Goal: Task Accomplishment & Management: Use online tool/utility

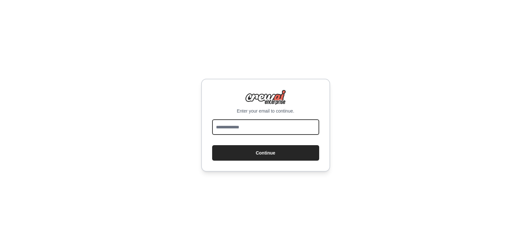
click at [234, 126] on input "email" at bounding box center [265, 126] width 107 height 15
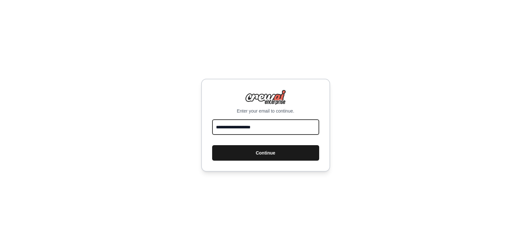
type input "**********"
click at [263, 151] on button "Continue" at bounding box center [265, 152] width 107 height 15
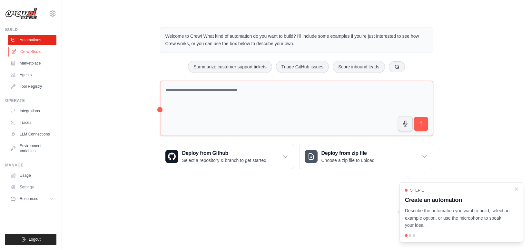
click at [37, 51] on link "Crew Studio" at bounding box center [32, 51] width 49 height 10
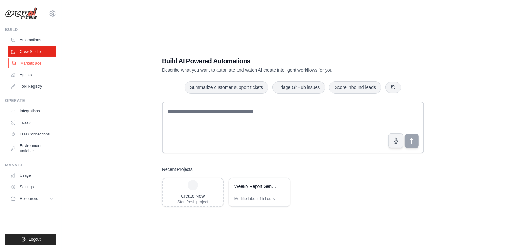
click at [37, 65] on link "Marketplace" at bounding box center [32, 63] width 49 height 10
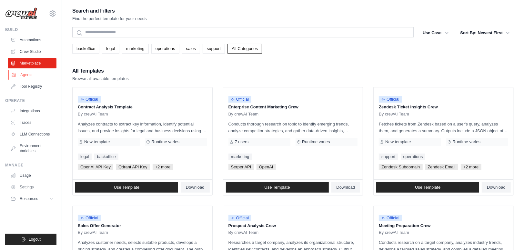
click at [31, 74] on link "Agents" at bounding box center [32, 75] width 49 height 10
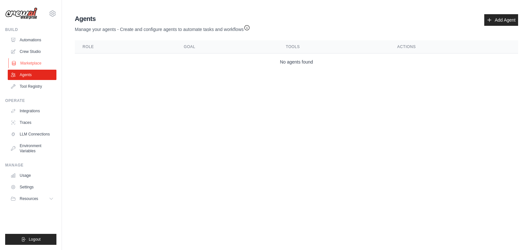
click at [35, 62] on link "Marketplace" at bounding box center [32, 63] width 49 height 10
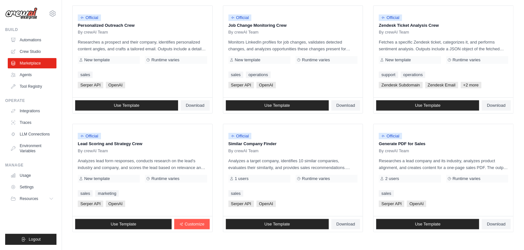
scroll to position [346, 0]
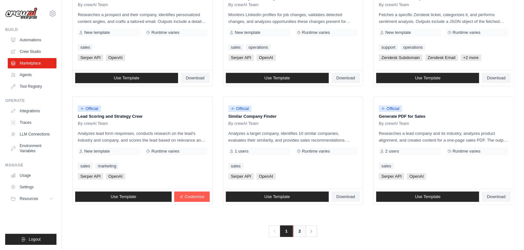
click at [301, 232] on link "2" at bounding box center [299, 231] width 13 height 12
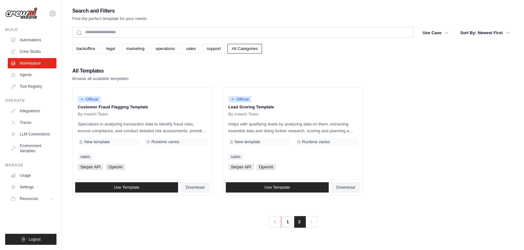
click at [286, 224] on link "1" at bounding box center [287, 222] width 13 height 12
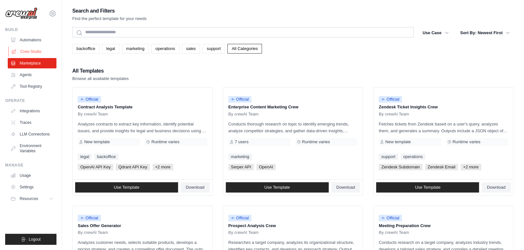
click at [38, 52] on link "Crew Studio" at bounding box center [32, 51] width 49 height 10
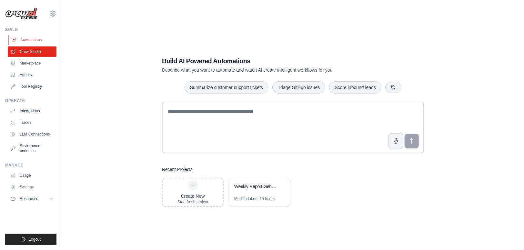
click at [39, 39] on link "Automations" at bounding box center [32, 40] width 49 height 10
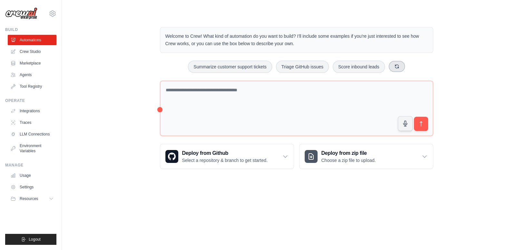
click at [397, 68] on icon at bounding box center [396, 66] width 5 height 5
click at [397, 68] on button at bounding box center [403, 66] width 16 height 11
click at [299, 69] on button "Generate weekly reports" at bounding box center [283, 67] width 60 height 12
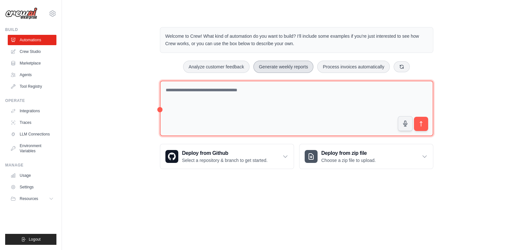
type textarea "**********"
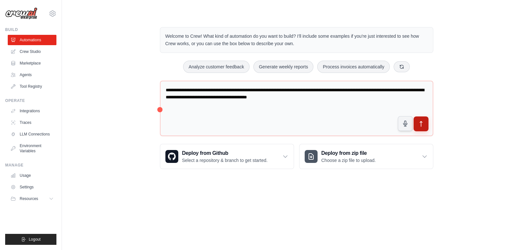
click at [424, 124] on icon "submit" at bounding box center [421, 124] width 7 height 7
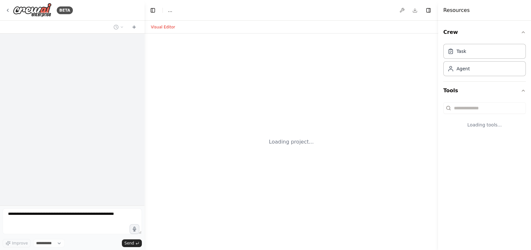
select select "****"
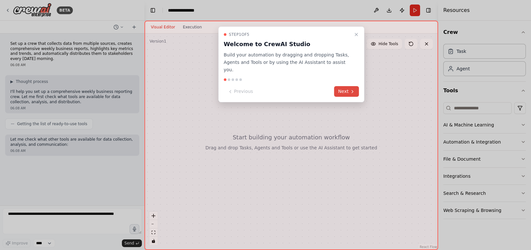
click at [342, 86] on button "Next" at bounding box center [346, 91] width 25 height 11
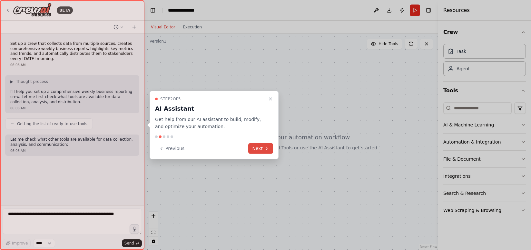
click at [262, 146] on button "Next" at bounding box center [260, 148] width 25 height 11
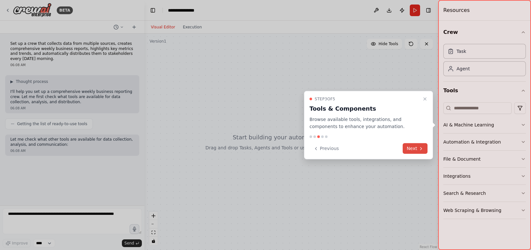
click at [419, 150] on icon at bounding box center [421, 148] width 5 height 5
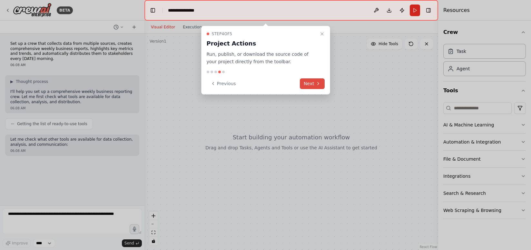
click at [313, 84] on button "Next" at bounding box center [312, 83] width 25 height 11
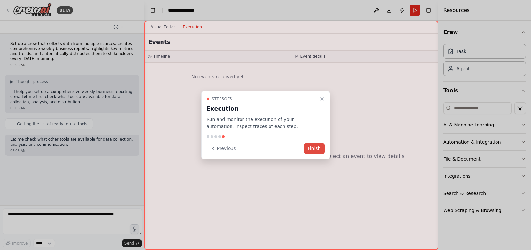
click at [311, 146] on button "Finish" at bounding box center [314, 148] width 21 height 11
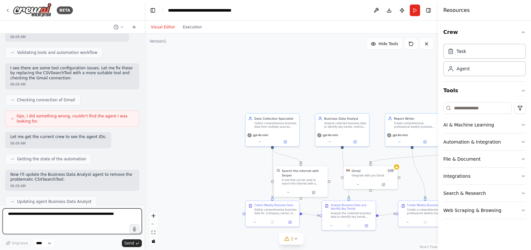
scroll to position [341, 0]
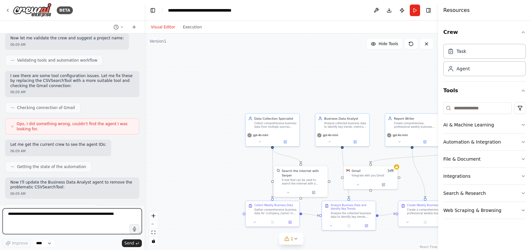
click at [64, 213] on textarea at bounding box center [72, 221] width 139 height 26
type textarea "*"
click at [53, 215] on textarea "**********" at bounding box center [72, 221] width 139 height 26
click at [48, 223] on textarea "**********" at bounding box center [72, 221] width 139 height 26
drag, startPoint x: 77, startPoint y: 220, endPoint x: 90, endPoint y: 225, distance: 13.9
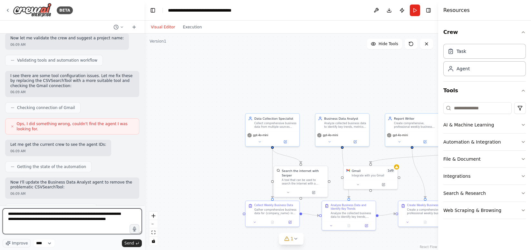
click at [90, 225] on textarea "**********" at bounding box center [72, 221] width 139 height 26
type textarea "**********"
click at [116, 221] on textarea "**********" at bounding box center [72, 221] width 139 height 26
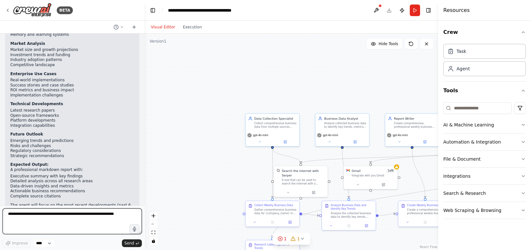
scroll to position [1238, 0]
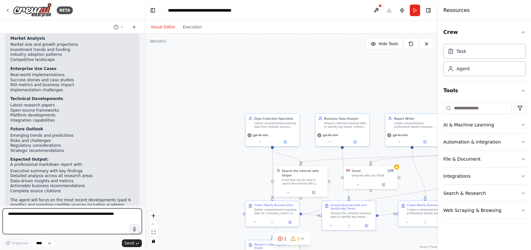
click at [29, 213] on textarea at bounding box center [72, 221] width 139 height 26
click at [45, 217] on textarea "**********" at bounding box center [72, 221] width 139 height 26
click at [31, 214] on textarea "**********" at bounding box center [72, 221] width 139 height 26
drag, startPoint x: 46, startPoint y: 222, endPoint x: 7, endPoint y: 221, distance: 38.7
click at [7, 221] on textarea "**********" at bounding box center [72, 221] width 139 height 26
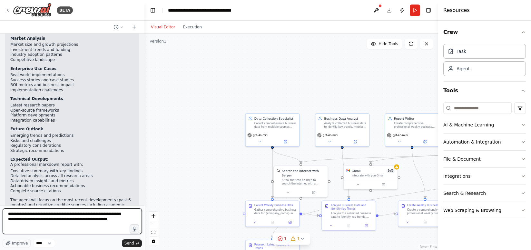
click at [76, 221] on textarea "**********" at bounding box center [72, 221] width 139 height 26
click at [55, 224] on textarea "**********" at bounding box center [72, 221] width 139 height 26
click at [84, 220] on textarea "**********" at bounding box center [72, 221] width 139 height 26
click at [84, 216] on textarea "**********" at bounding box center [72, 221] width 139 height 26
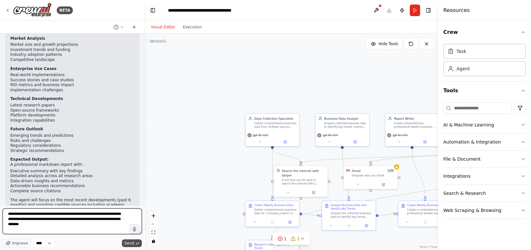
type textarea "**********"
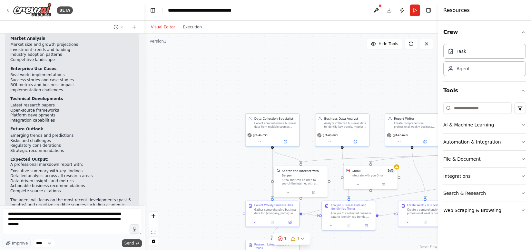
click at [131, 243] on span "Send" at bounding box center [129, 243] width 10 height 5
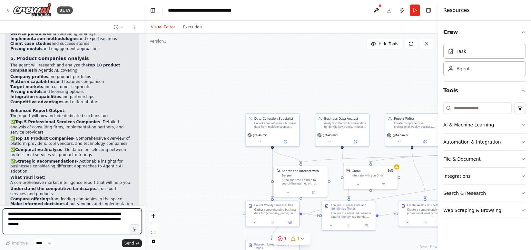
scroll to position [1621, 0]
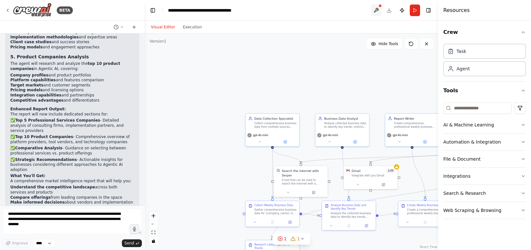
click at [377, 11] on button at bounding box center [376, 11] width 10 height 12
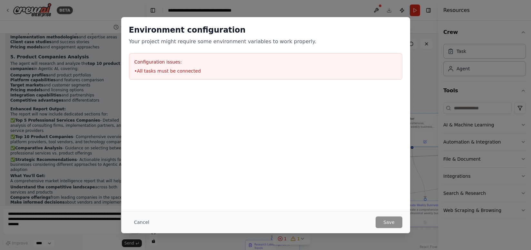
click at [420, 94] on div "Environment configuration Your project might require some environment variables…" at bounding box center [265, 125] width 531 height 250
click at [146, 222] on button "Cancel" at bounding box center [141, 222] width 25 height 12
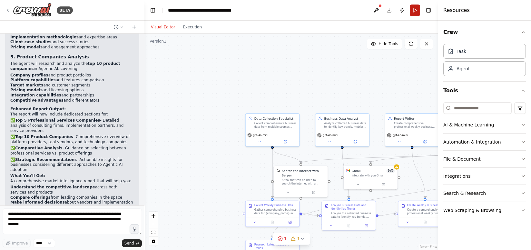
click at [413, 12] on button "Run" at bounding box center [415, 11] width 10 height 12
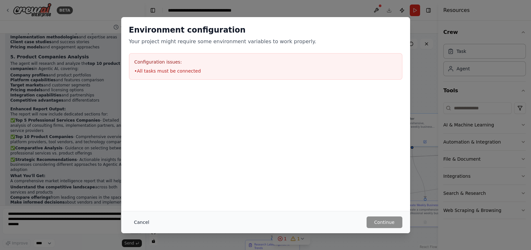
click at [139, 223] on button "Cancel" at bounding box center [141, 222] width 25 height 12
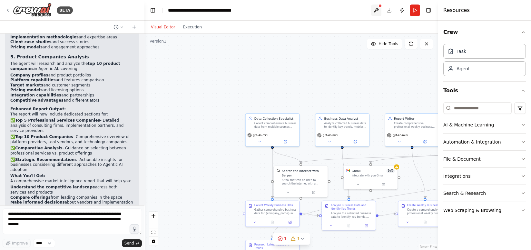
click at [377, 13] on button at bounding box center [376, 11] width 10 height 12
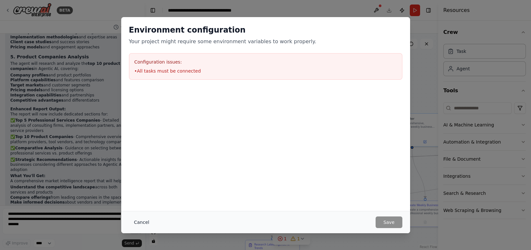
click at [138, 221] on button "Cancel" at bounding box center [141, 222] width 25 height 12
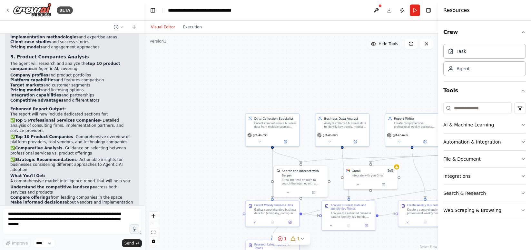
click at [381, 43] on span "Hide Tools" at bounding box center [389, 43] width 20 height 5
click at [381, 43] on span "Show Tools" at bounding box center [387, 43] width 21 height 5
click at [381, 43] on span "Hide Tools" at bounding box center [389, 43] width 20 height 5
click at [381, 43] on span "Show Tools" at bounding box center [387, 43] width 21 height 5
click at [303, 243] on button "1 1" at bounding box center [292, 239] width 38 height 12
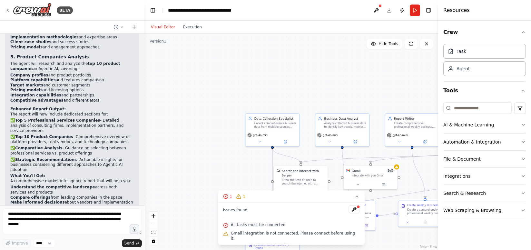
click at [226, 226] on icon at bounding box center [225, 225] width 1 height 1
click at [349, 213] on button at bounding box center [354, 209] width 11 height 8
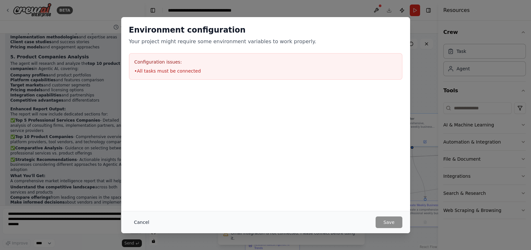
click at [145, 224] on button "Cancel" at bounding box center [141, 222] width 25 height 12
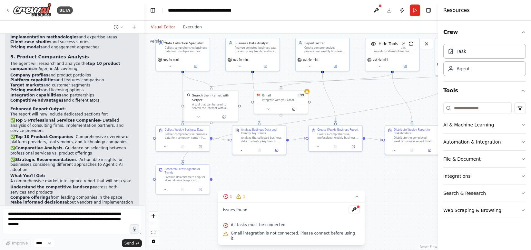
drag, startPoint x: 372, startPoint y: 191, endPoint x: 282, endPoint y: 115, distance: 117.2
click at [282, 115] on div ".deletable-edge-delete-btn { width: 20px; height: 20px; border: 0px solid #ffff…" at bounding box center [291, 142] width 294 height 216
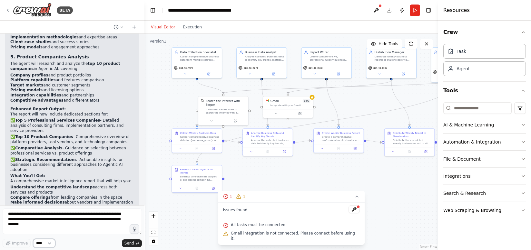
click at [44, 243] on select "****" at bounding box center [44, 243] width 22 height 8
click at [33, 239] on select "****" at bounding box center [44, 243] width 22 height 8
click at [46, 242] on select "****" at bounding box center [44, 243] width 22 height 8
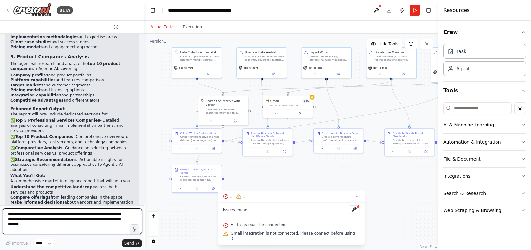
click at [79, 225] on textarea "**********" at bounding box center [72, 221] width 139 height 26
click at [72, 218] on textarea "**********" at bounding box center [72, 221] width 139 height 26
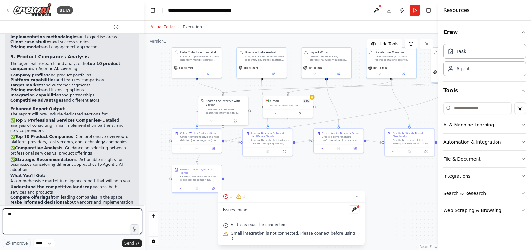
type textarea "*"
type textarea "**********"
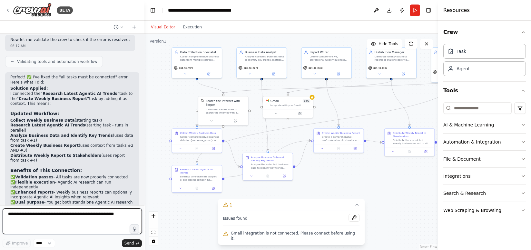
scroll to position [1941, 0]
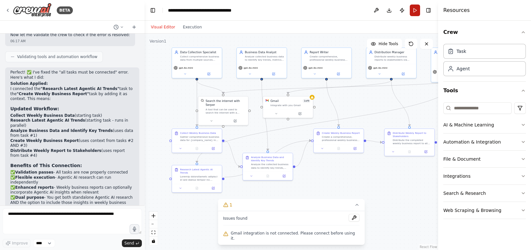
click at [417, 11] on button "Run" at bounding box center [415, 11] width 10 height 12
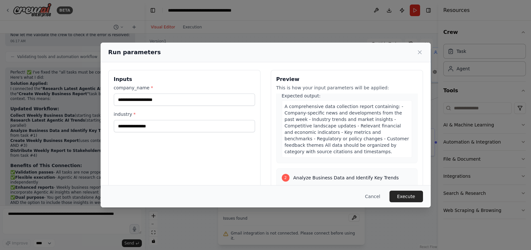
scroll to position [0, 0]
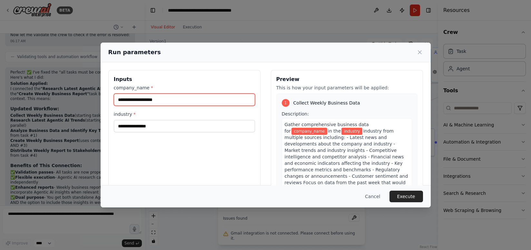
click at [205, 96] on input "company_name *" at bounding box center [184, 100] width 141 height 12
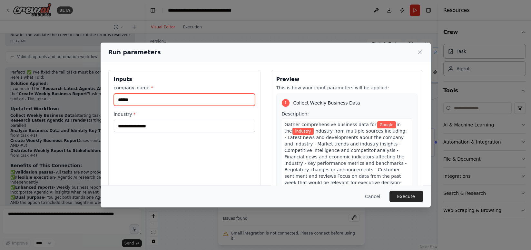
type input "******"
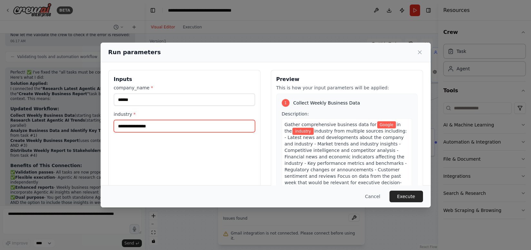
click at [161, 126] on input "industry *" at bounding box center [184, 126] width 141 height 12
type input "**"
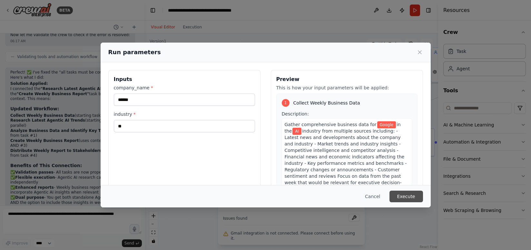
click at [409, 196] on button "Execute" at bounding box center [407, 197] width 34 height 12
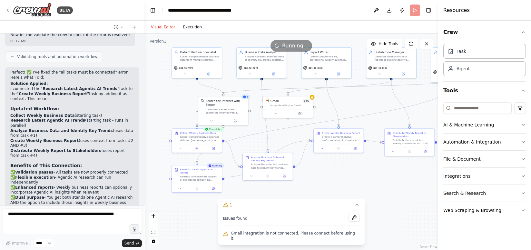
click at [197, 28] on button "Execution" at bounding box center [192, 27] width 27 height 8
click at [167, 24] on button "Visual Editor" at bounding box center [163, 27] width 32 height 8
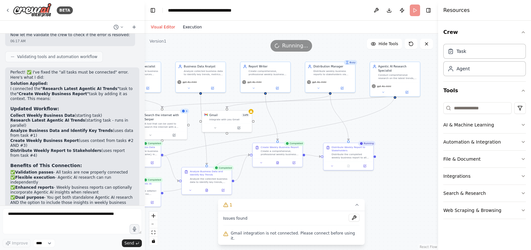
click at [192, 30] on button "Execution" at bounding box center [192, 27] width 27 height 8
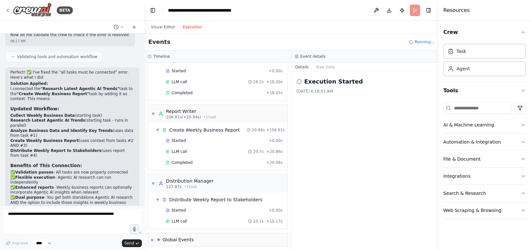
scroll to position [326, 0]
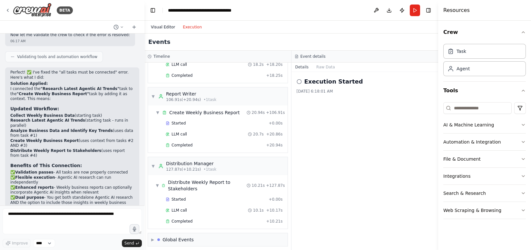
click at [165, 30] on button "Visual Editor" at bounding box center [163, 27] width 32 height 8
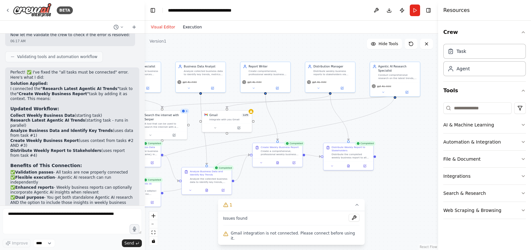
click at [184, 29] on button "Execution" at bounding box center [192, 27] width 27 height 8
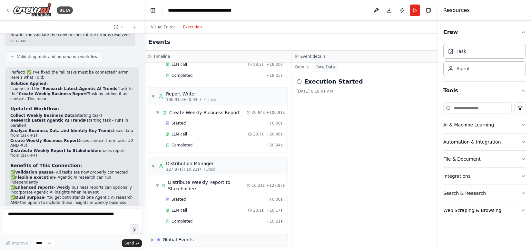
click at [333, 68] on button "Raw Data" at bounding box center [326, 67] width 26 height 9
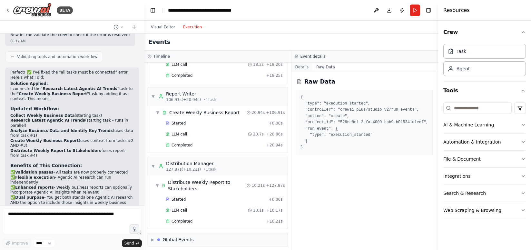
click at [302, 68] on button "Details" at bounding box center [302, 67] width 21 height 9
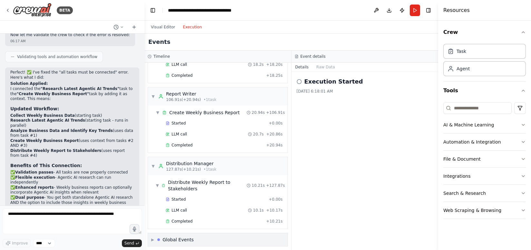
click at [151, 237] on span "▶" at bounding box center [152, 239] width 3 height 5
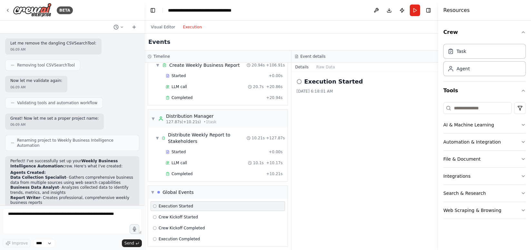
scroll to position [1069, 0]
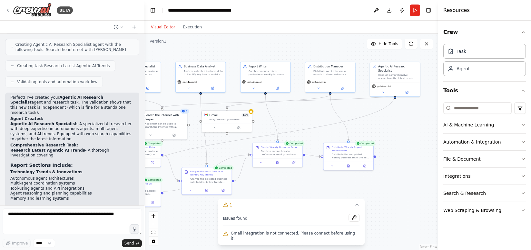
click at [162, 29] on button "Visual Editor" at bounding box center [163, 27] width 32 height 8
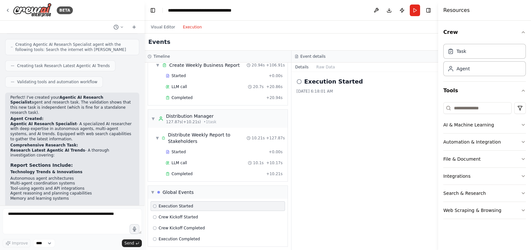
click at [189, 27] on button "Execution" at bounding box center [192, 27] width 27 height 8
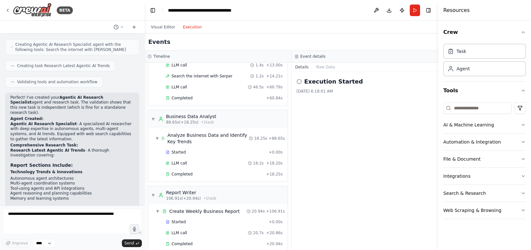
scroll to position [373, 0]
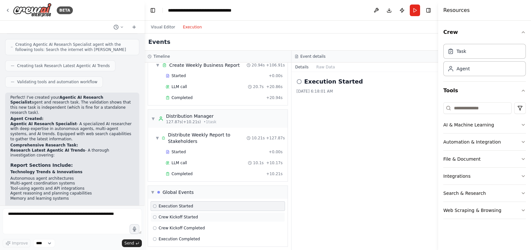
click at [190, 212] on div "Crew Kickoff Started" at bounding box center [218, 217] width 134 height 10
click at [186, 204] on span "Execution Started" at bounding box center [176, 206] width 35 height 5
click at [186, 225] on span "Crew Kickoff Completed" at bounding box center [182, 227] width 46 height 5
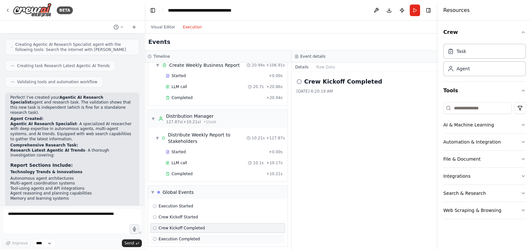
click at [183, 236] on span "Execution Completed" at bounding box center [179, 238] width 41 height 5
click at [301, 81] on circle at bounding box center [299, 81] width 4 height 4
click at [179, 204] on span "Execution Started" at bounding box center [176, 206] width 35 height 5
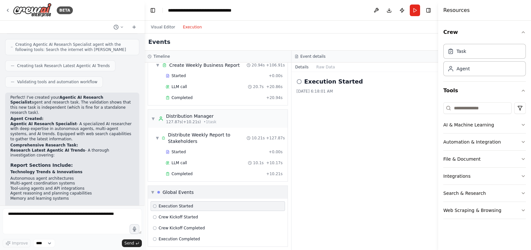
click at [151, 190] on span "▼" at bounding box center [152, 192] width 3 height 5
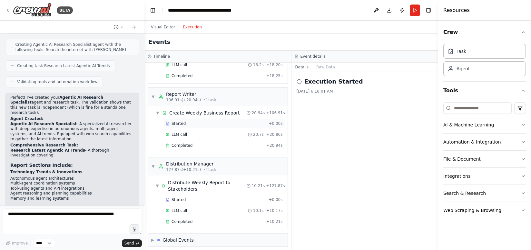
scroll to position [326, 0]
click at [165, 28] on button "Visual Editor" at bounding box center [163, 27] width 32 height 8
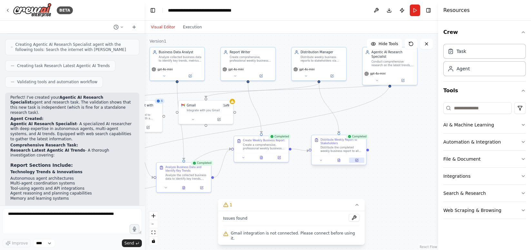
click at [357, 161] on icon at bounding box center [356, 160] width 3 height 3
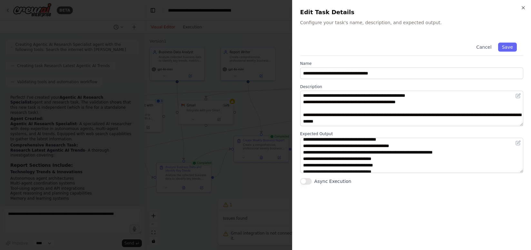
scroll to position [19, 0]
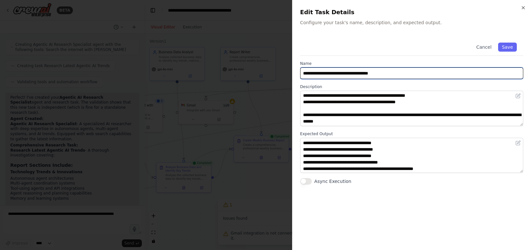
click at [345, 74] on input "**********" at bounding box center [411, 73] width 223 height 12
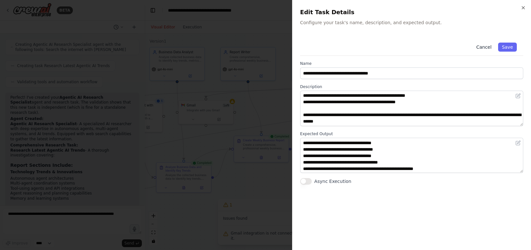
click at [483, 47] on button "Cancel" at bounding box center [483, 47] width 23 height 9
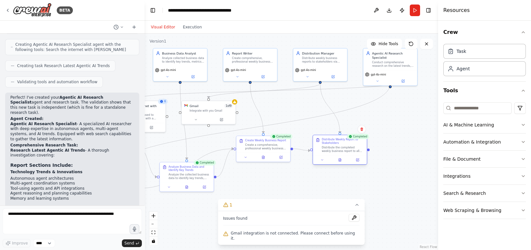
click at [343, 148] on div "Distribute the completed weekly business report to all relevant stakeholders fo…" at bounding box center [343, 149] width 43 height 7
click at [341, 160] on icon at bounding box center [342, 159] width 2 height 3
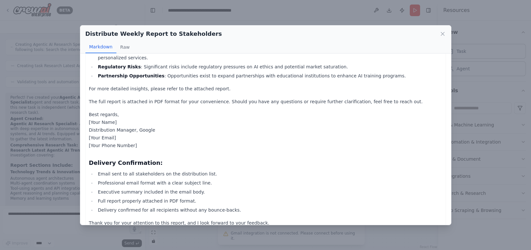
scroll to position [0, 0]
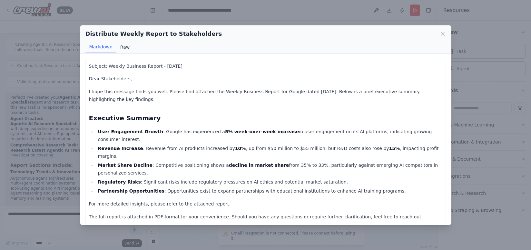
click at [126, 46] on button "Raw" at bounding box center [124, 47] width 17 height 12
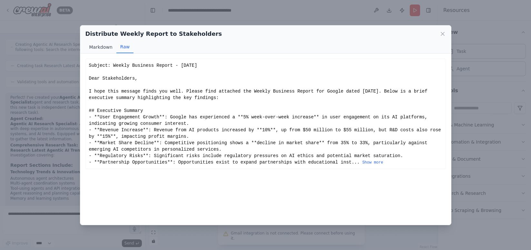
click at [104, 50] on button "Markdown" at bounding box center [100, 47] width 31 height 12
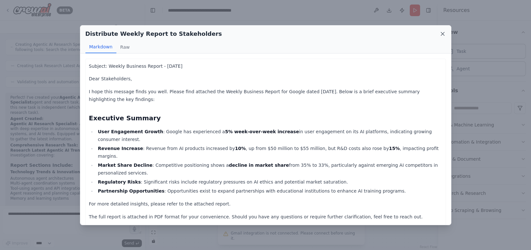
click at [441, 33] on icon at bounding box center [443, 34] width 6 height 6
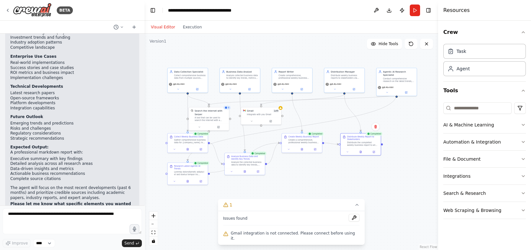
scroll to position [1250, 0]
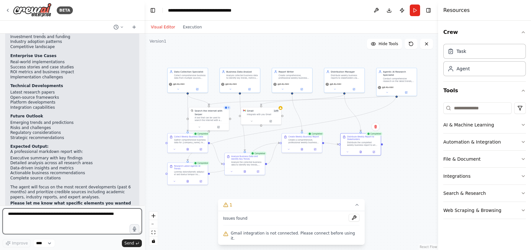
click at [79, 216] on textarea at bounding box center [72, 221] width 139 height 26
type textarea "*"
type textarea "**********"
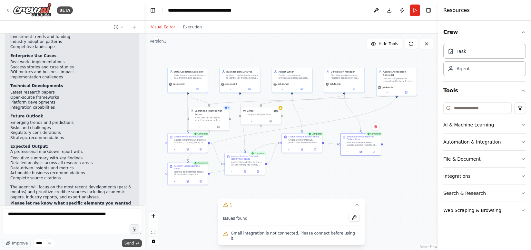
click at [124, 244] on button "Send" at bounding box center [132, 243] width 20 height 8
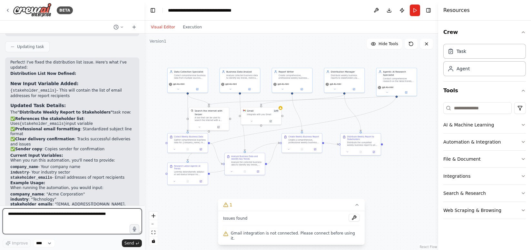
scroll to position [2292, 0]
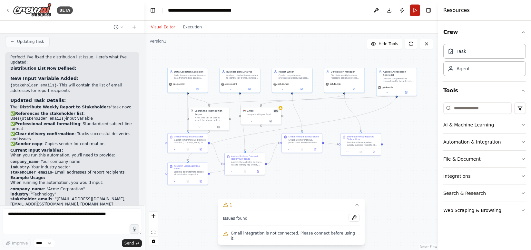
click at [413, 11] on button "Run" at bounding box center [415, 11] width 10 height 12
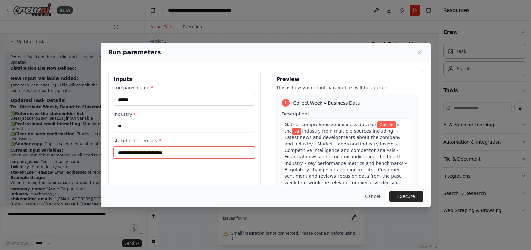
click at [159, 153] on input "stakeholder_emails *" at bounding box center [184, 152] width 141 height 12
type input "**********"
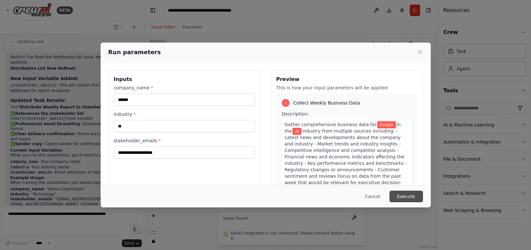
click at [408, 196] on button "Execute" at bounding box center [407, 197] width 34 height 12
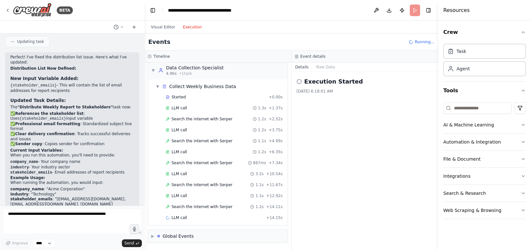
click at [187, 27] on button "Execution" at bounding box center [192, 27] width 27 height 8
click at [489, 214] on button "Web Scraping & Browsing" at bounding box center [484, 210] width 83 height 17
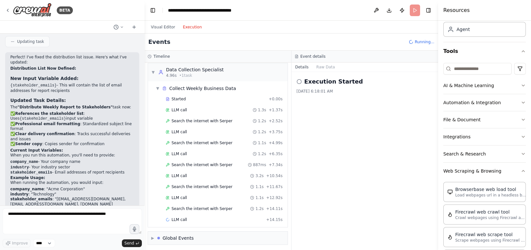
scroll to position [41, 0]
click at [512, 150] on button "Search & Research" at bounding box center [484, 152] width 83 height 17
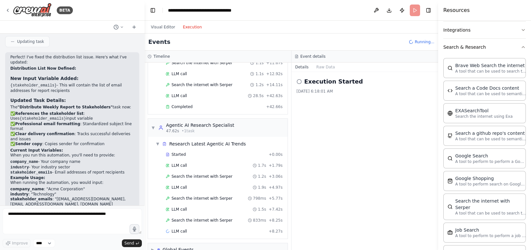
scroll to position [137, 0]
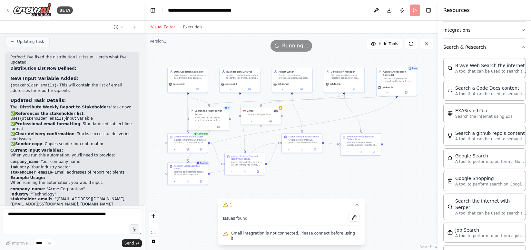
click at [167, 25] on button "Visual Editor" at bounding box center [163, 27] width 32 height 8
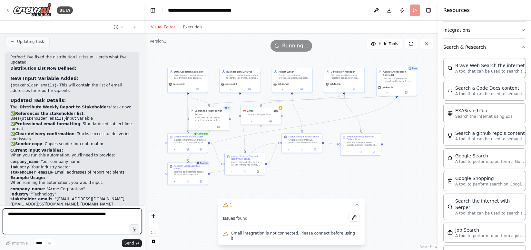
click at [91, 213] on textarea "**********" at bounding box center [72, 221] width 139 height 26
type textarea "**********"
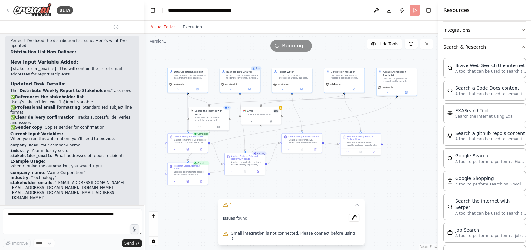
scroll to position [2330, 0]
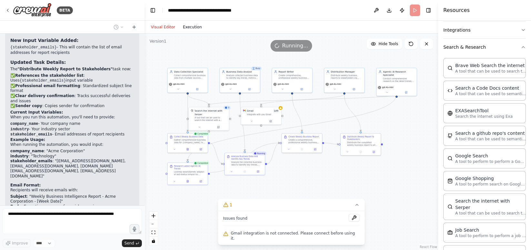
click at [190, 27] on button "Execution" at bounding box center [192, 27] width 27 height 8
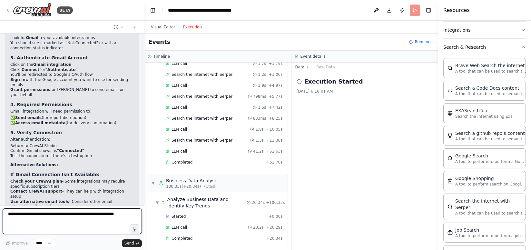
scroll to position [2626, 0]
click at [54, 214] on textarea at bounding box center [72, 221] width 139 height 26
type textarea "***"
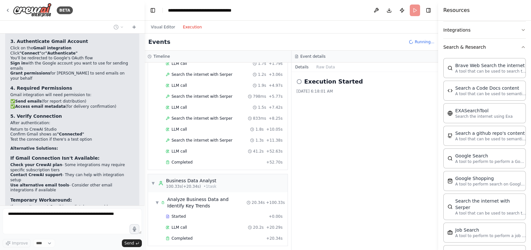
scroll to position [2665, 0]
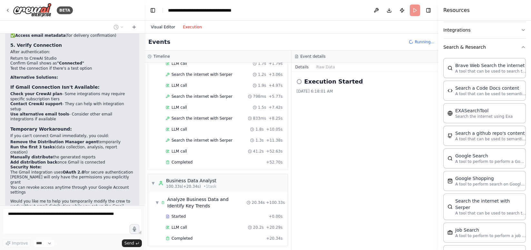
click at [164, 25] on button "Visual Editor" at bounding box center [163, 27] width 32 height 8
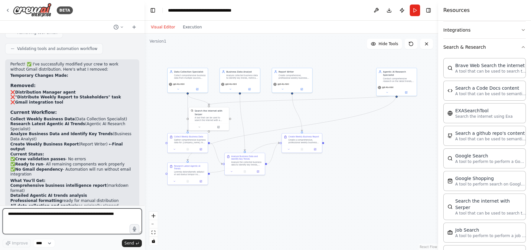
scroll to position [3017, 0]
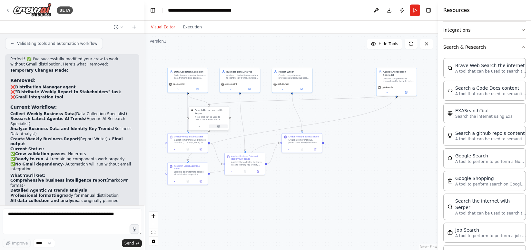
click at [218, 125] on icon at bounding box center [219, 126] width 2 height 2
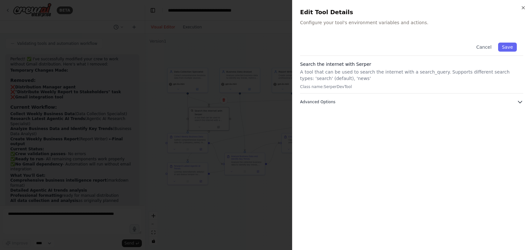
click at [331, 99] on button "Advanced Options" at bounding box center [411, 102] width 223 height 6
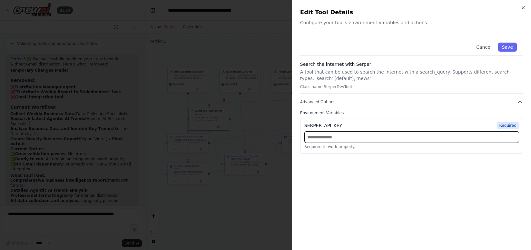
click at [353, 140] on input "text" at bounding box center [411, 137] width 215 height 12
paste input "**********"
type input "**********"
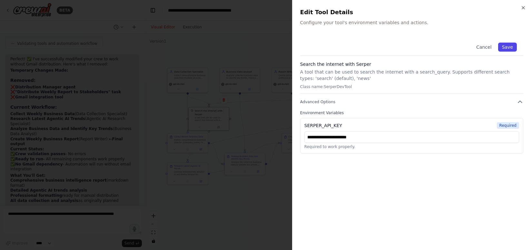
click at [508, 45] on button "Save" at bounding box center [507, 47] width 19 height 9
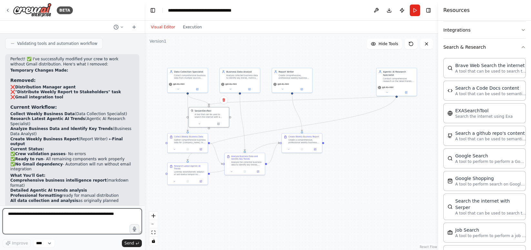
click at [118, 216] on textarea at bounding box center [72, 221] width 139 height 26
type textarea "**********"
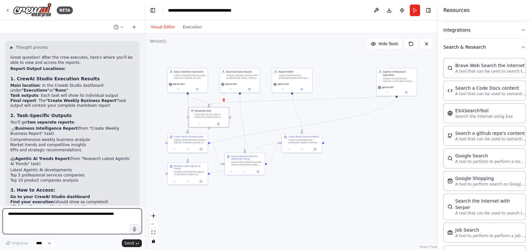
scroll to position [3344, 0]
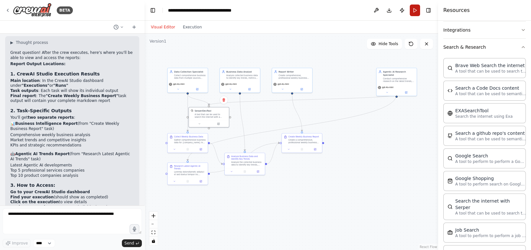
click at [415, 9] on button "Run" at bounding box center [415, 11] width 10 height 12
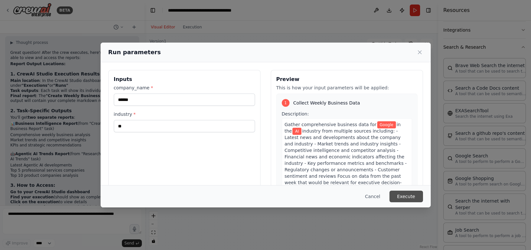
click at [409, 195] on button "Execute" at bounding box center [407, 197] width 34 height 12
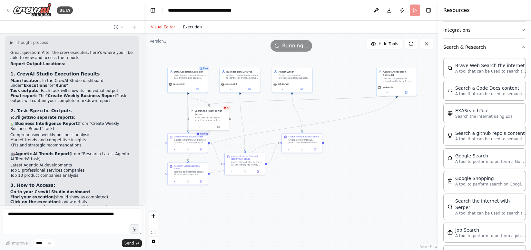
click at [192, 30] on button "Execution" at bounding box center [192, 27] width 27 height 8
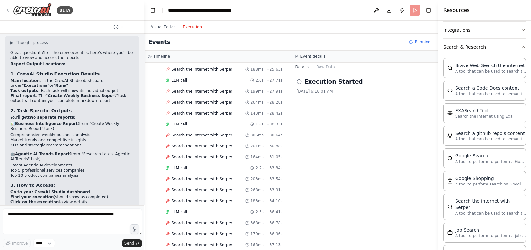
scroll to position [503, 0]
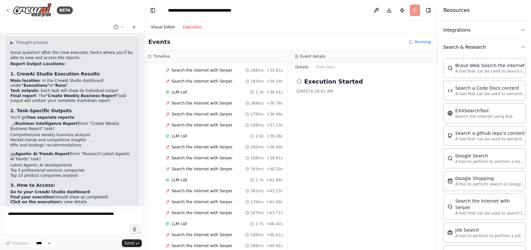
click at [166, 25] on button "Visual Editor" at bounding box center [163, 27] width 32 height 8
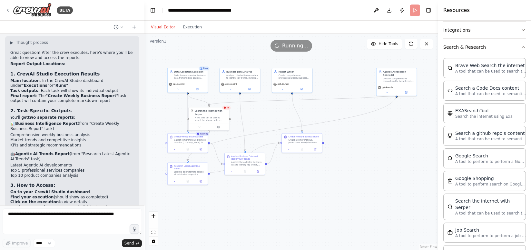
click at [415, 13] on header "**********" at bounding box center [291, 10] width 294 height 21
click at [291, 47] on span "Running..." at bounding box center [295, 46] width 26 height 8
click at [188, 24] on button "Execution" at bounding box center [192, 27] width 27 height 8
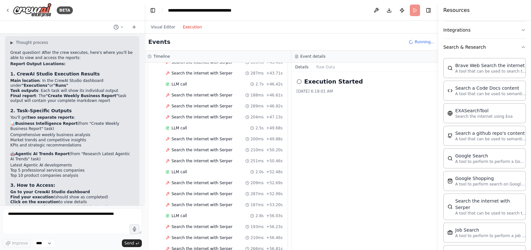
scroll to position [808, 0]
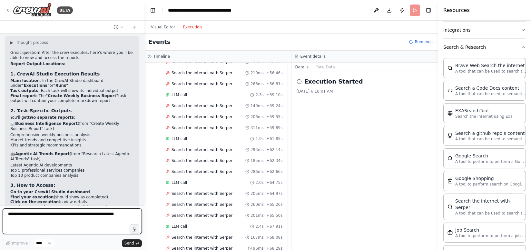
click at [67, 216] on textarea at bounding box center [72, 221] width 139 height 26
type textarea "**********"
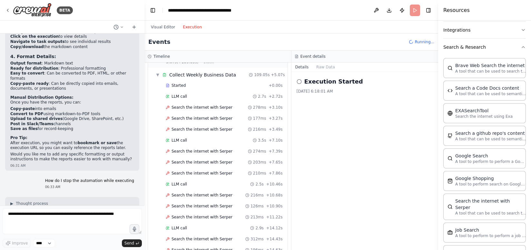
scroll to position [0, 0]
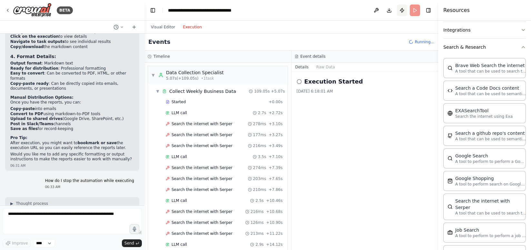
click at [402, 11] on button "Publish" at bounding box center [402, 11] width 10 height 12
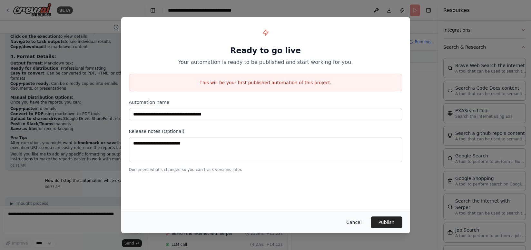
click at [359, 221] on button "Cancel" at bounding box center [353, 222] width 25 height 12
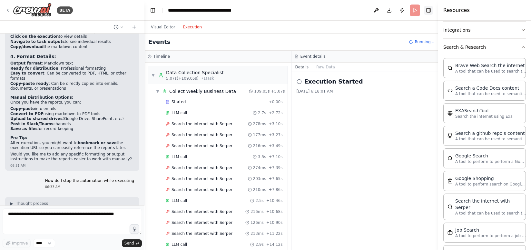
click at [427, 9] on button "Toggle Right Sidebar" at bounding box center [428, 10] width 9 height 9
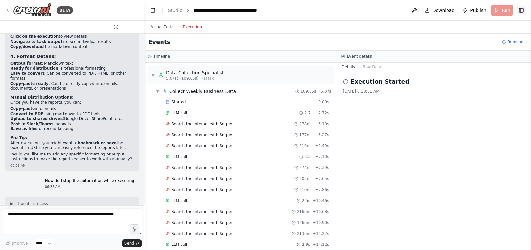
click at [522, 10] on button "Toggle Right Sidebar" at bounding box center [521, 10] width 9 height 9
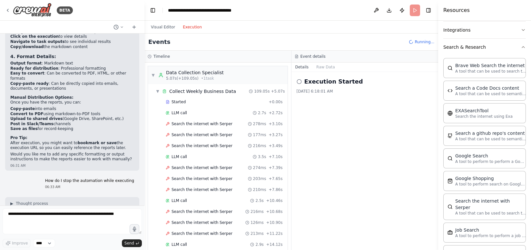
click at [188, 30] on button "Execution" at bounding box center [192, 27] width 27 height 8
click at [164, 29] on button "Visual Editor" at bounding box center [163, 27] width 32 height 8
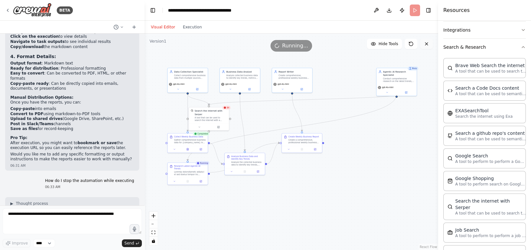
click at [426, 43] on icon at bounding box center [426, 43] width 5 height 5
click at [413, 46] on icon at bounding box center [411, 43] width 5 height 5
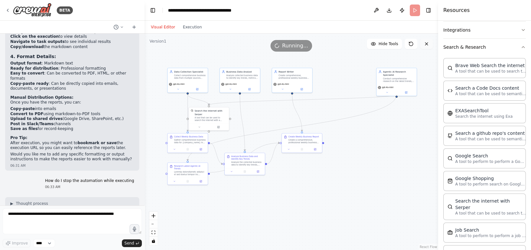
click at [427, 46] on icon at bounding box center [426, 43] width 5 height 5
click at [183, 33] on div "Visual Editor Execution" at bounding box center [176, 27] width 59 height 13
click at [190, 29] on button "Execution" at bounding box center [192, 27] width 27 height 8
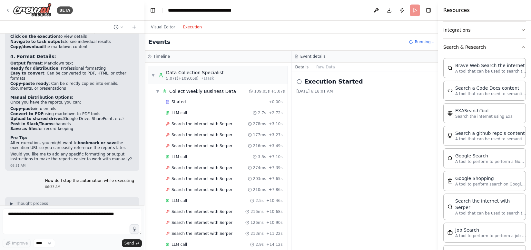
click at [423, 43] on span "Running..." at bounding box center [425, 41] width 20 height 5
click at [430, 11] on button "Toggle Right Sidebar" at bounding box center [428, 10] width 9 height 9
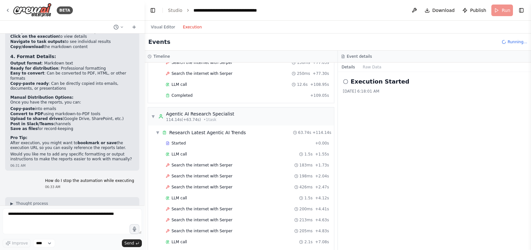
scroll to position [1127, 0]
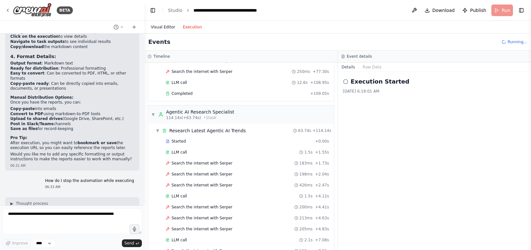
click at [166, 27] on button "Visual Editor" at bounding box center [163, 27] width 32 height 8
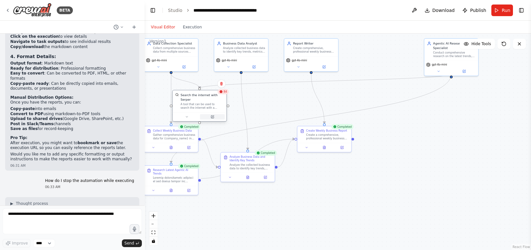
click at [214, 115] on icon at bounding box center [212, 116] width 3 height 3
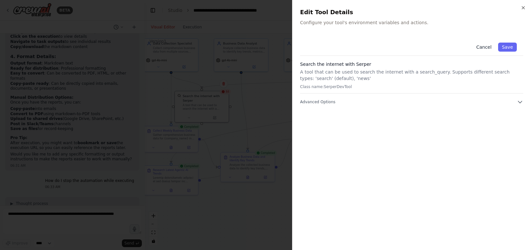
click at [482, 48] on button "Cancel" at bounding box center [483, 47] width 23 height 9
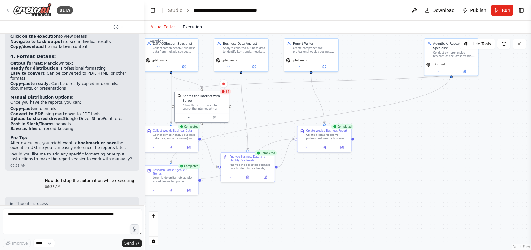
click at [194, 27] on button "Execution" at bounding box center [192, 27] width 27 height 8
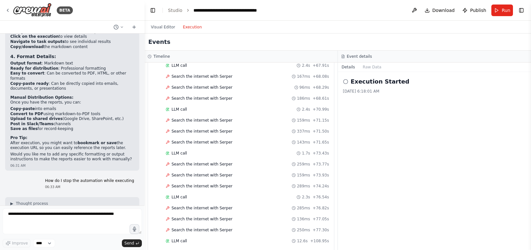
scroll to position [960, 0]
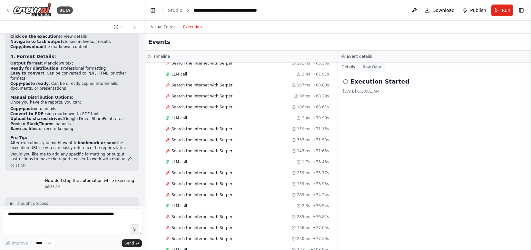
click at [367, 65] on button "Raw Data" at bounding box center [372, 67] width 26 height 9
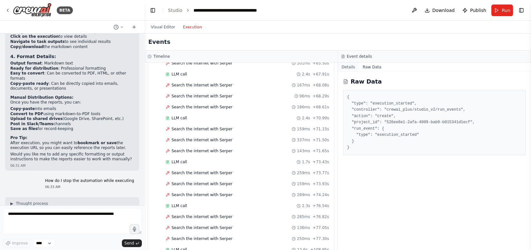
click at [348, 66] on button "Details" at bounding box center [348, 67] width 21 height 9
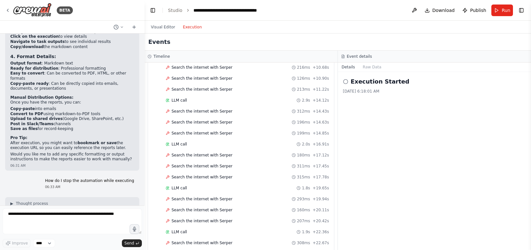
scroll to position [0, 0]
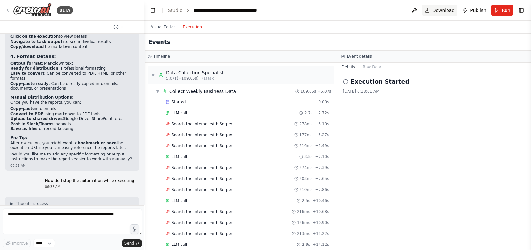
click at [444, 11] on span "Download" at bounding box center [443, 10] width 23 height 6
click at [164, 26] on button "Visual Editor" at bounding box center [163, 27] width 32 height 8
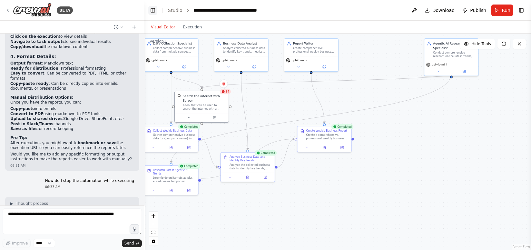
click at [153, 14] on button "Toggle Left Sidebar" at bounding box center [152, 10] width 9 height 9
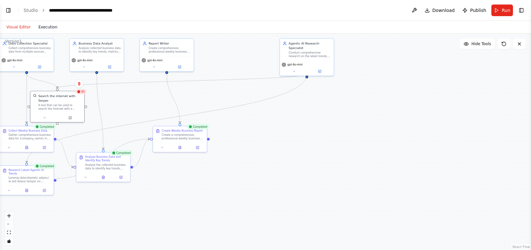
click at [38, 26] on button "Execution" at bounding box center [48, 27] width 27 height 8
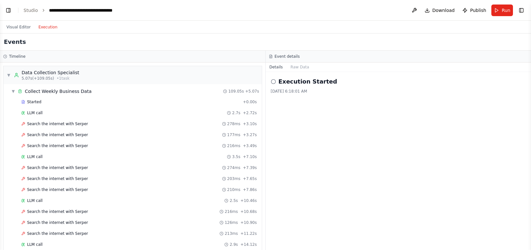
click at [273, 65] on button "Details" at bounding box center [276, 67] width 21 height 9
click at [296, 65] on button "Raw Data" at bounding box center [300, 67] width 26 height 9
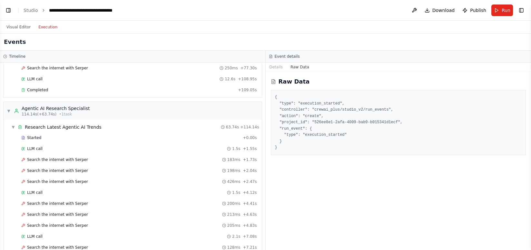
scroll to position [1331, 0]
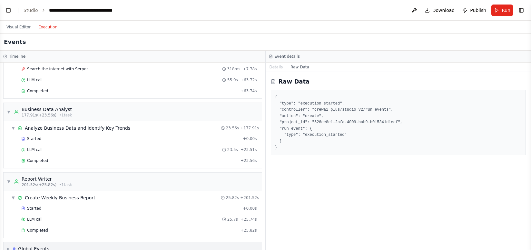
click at [19, 245] on div "Global Events" at bounding box center [31, 248] width 36 height 6
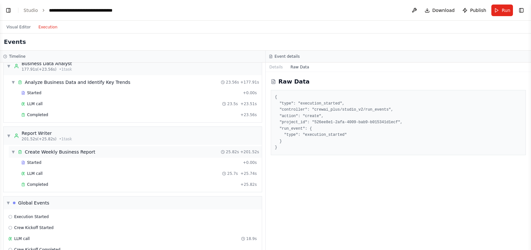
click at [81, 149] on div "Create Weekly Business Report" at bounding box center [60, 152] width 71 height 6
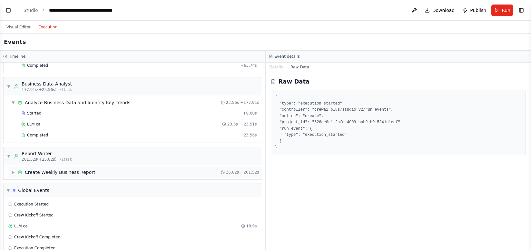
click at [65, 169] on div "Create Weekly Business Report" at bounding box center [60, 172] width 71 height 6
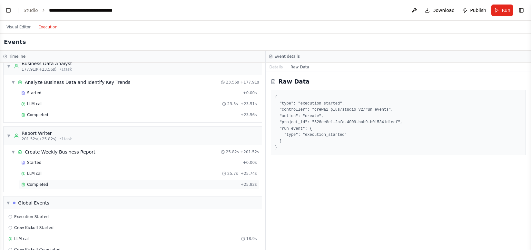
click at [47, 182] on div "Completed" at bounding box center [129, 184] width 217 height 5
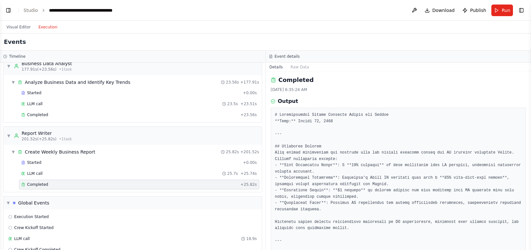
scroll to position [0, 0]
click at [297, 66] on button "Raw Data" at bounding box center [300, 67] width 26 height 9
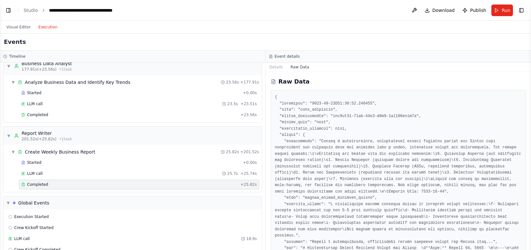
click at [275, 82] on icon at bounding box center [274, 81] width 4 height 4
click at [275, 69] on button "Details" at bounding box center [276, 67] width 21 height 9
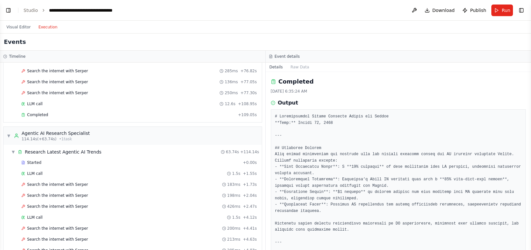
scroll to position [1089, 0]
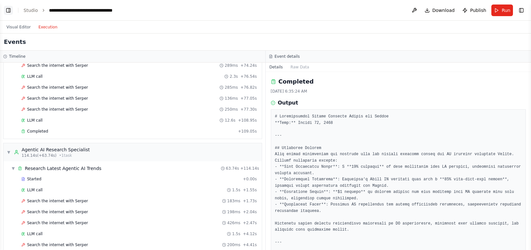
click at [6, 9] on button "Toggle Left Sidebar" at bounding box center [8, 10] width 9 height 9
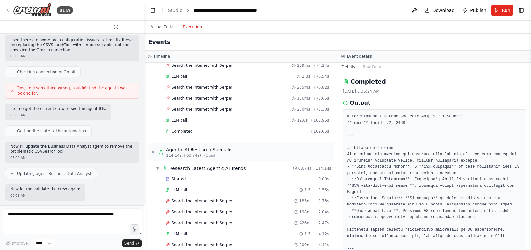
scroll to position [361, 0]
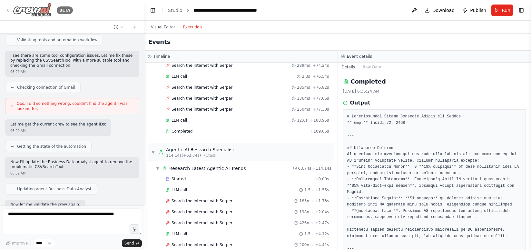
click at [8, 5] on div "BETA" at bounding box center [39, 10] width 68 height 15
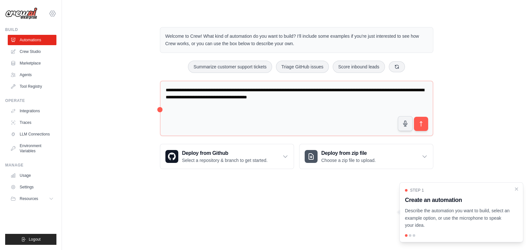
click at [53, 10] on icon at bounding box center [53, 14] width 8 height 8
click at [42, 44] on link "Settings" at bounding box center [52, 45] width 57 height 12
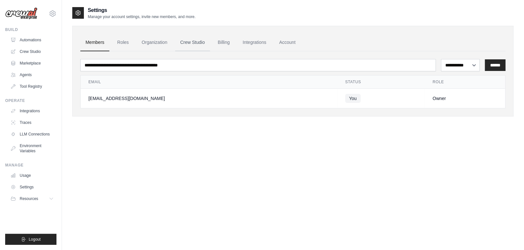
click at [203, 40] on link "Crew Studio" at bounding box center [192, 42] width 35 height 17
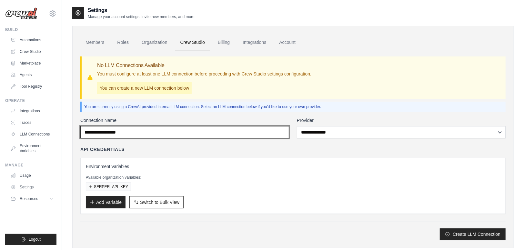
click at [237, 134] on input "Connection Name" at bounding box center [184, 132] width 209 height 12
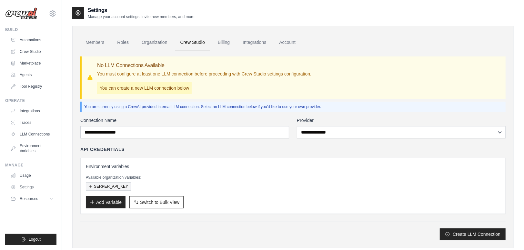
click at [101, 187] on button "SERPER_API_KEY" at bounding box center [108, 186] width 45 height 8
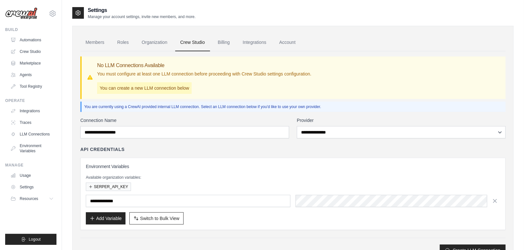
click at [201, 151] on div "API Credentials" at bounding box center [292, 149] width 425 height 6
click at [219, 41] on link "Billing" at bounding box center [224, 42] width 22 height 17
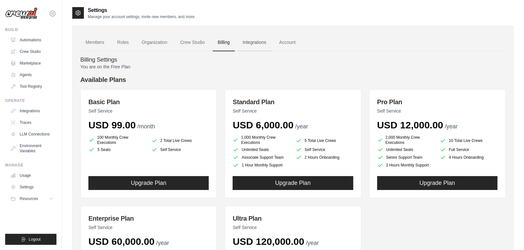
click at [258, 41] on link "Integrations" at bounding box center [254, 42] width 34 height 17
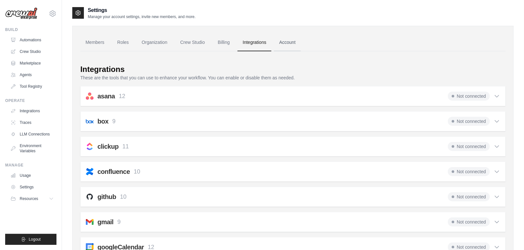
click at [292, 41] on link "Account" at bounding box center [287, 42] width 27 height 17
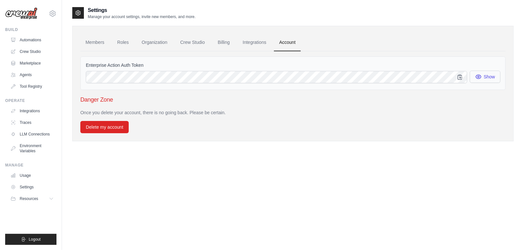
click at [479, 80] on button "Show" at bounding box center [485, 77] width 31 height 12
click at [126, 35] on link "Roles" at bounding box center [123, 42] width 22 height 17
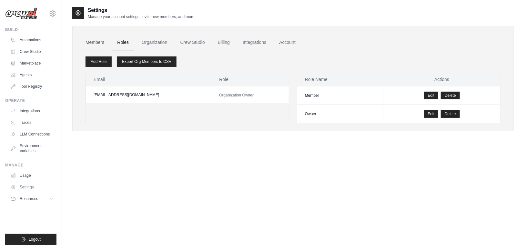
click at [98, 43] on link "Members" at bounding box center [94, 42] width 29 height 17
